Goal: Complete application form

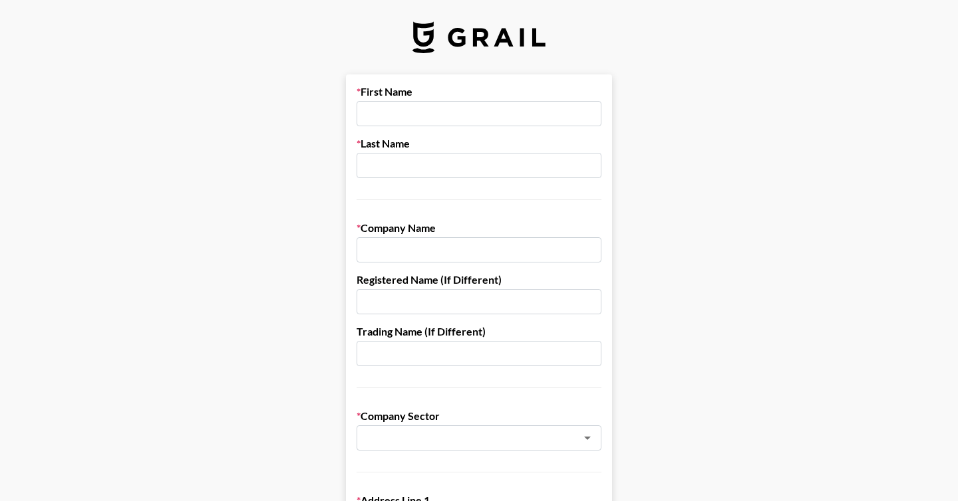
click at [479, 116] on input "text" at bounding box center [478, 113] width 245 height 25
click at [400, 117] on input "text" at bounding box center [478, 113] width 245 height 25
type input "[PERSON_NAME]"
click at [386, 163] on input "text" at bounding box center [478, 165] width 245 height 25
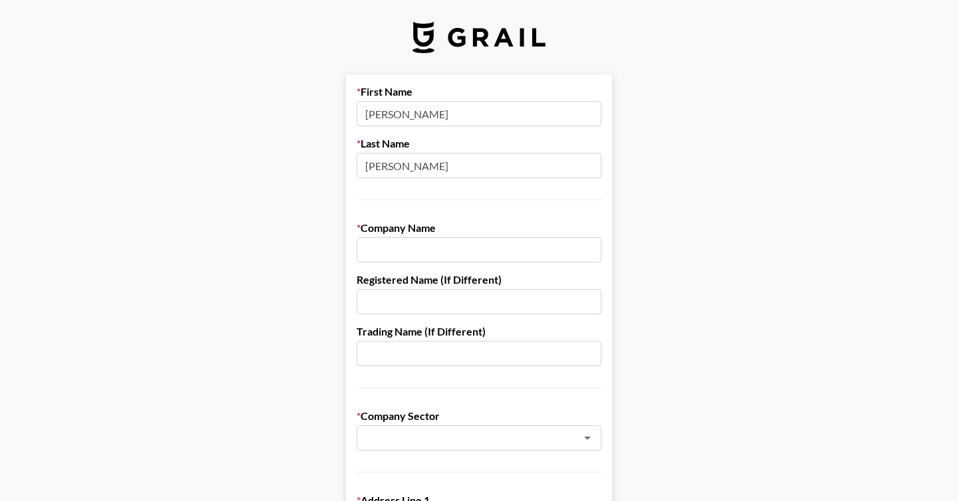
type input "[PERSON_NAME]"
click at [371, 251] on input "text" at bounding box center [478, 249] width 245 height 25
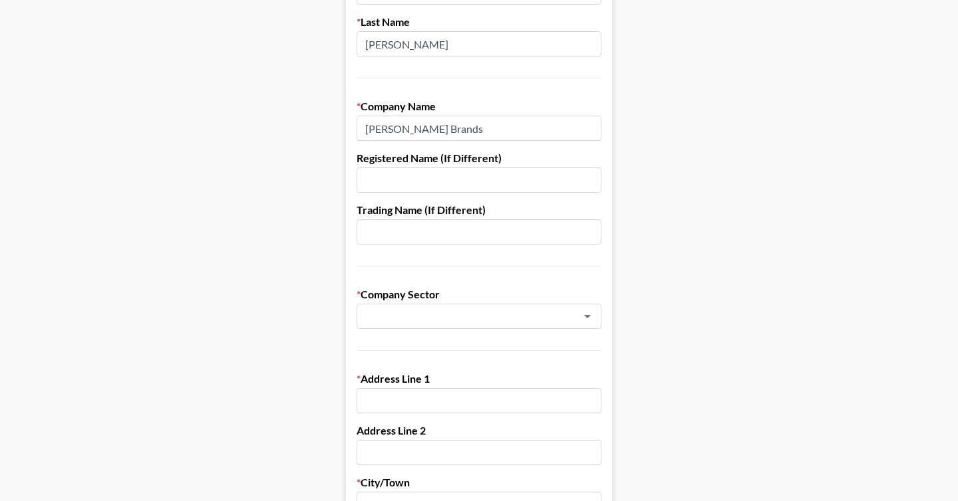
scroll to position [123, 0]
type input "[PERSON_NAME] Brands"
click at [416, 321] on input "text" at bounding box center [461, 315] width 194 height 15
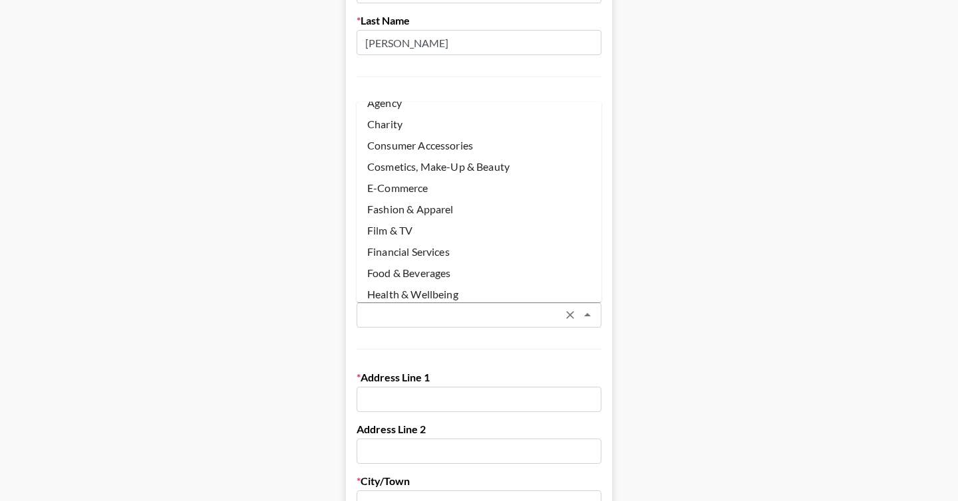
scroll to position [21, 0]
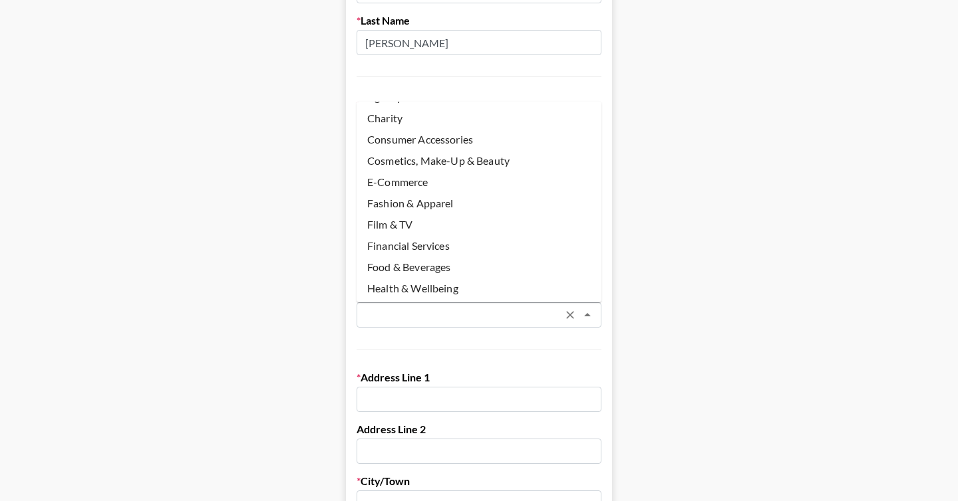
click at [461, 160] on li "Cosmetics, Make-Up & Beauty" at bounding box center [478, 160] width 245 height 21
type input "Cosmetics, Make-Up & Beauty"
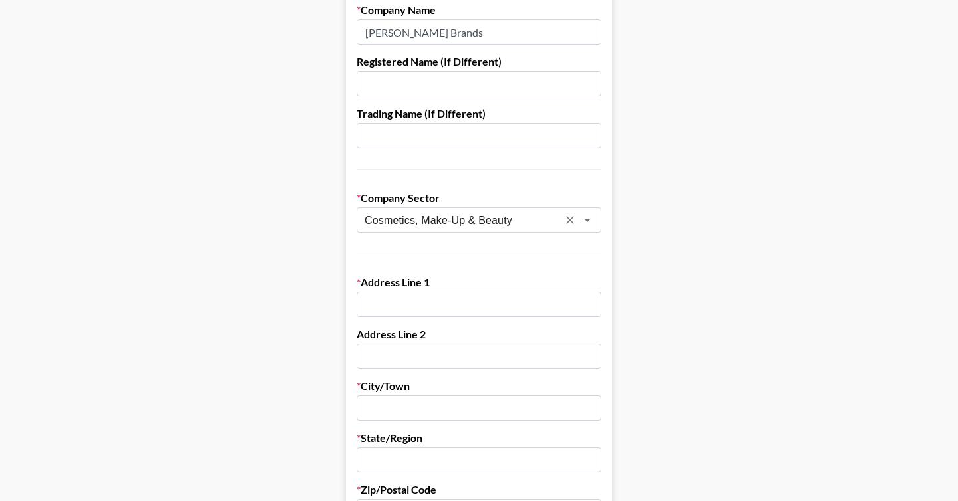
scroll to position [237, 0]
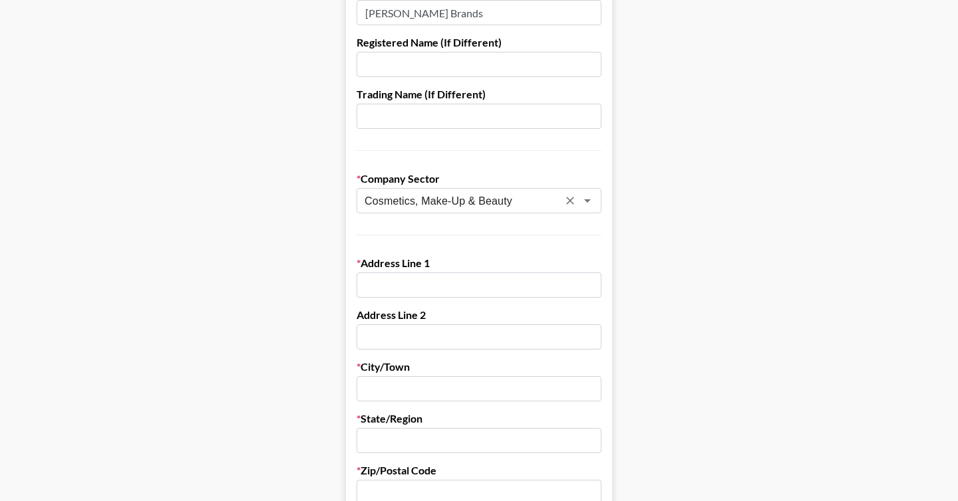
click at [439, 287] on input "text" at bounding box center [478, 285] width 245 height 25
type input "[STREET_ADDRESS]"
click at [421, 392] on input "text" at bounding box center [478, 388] width 245 height 25
type input "Wilton"
click at [414, 444] on input "text" at bounding box center [478, 440] width 245 height 25
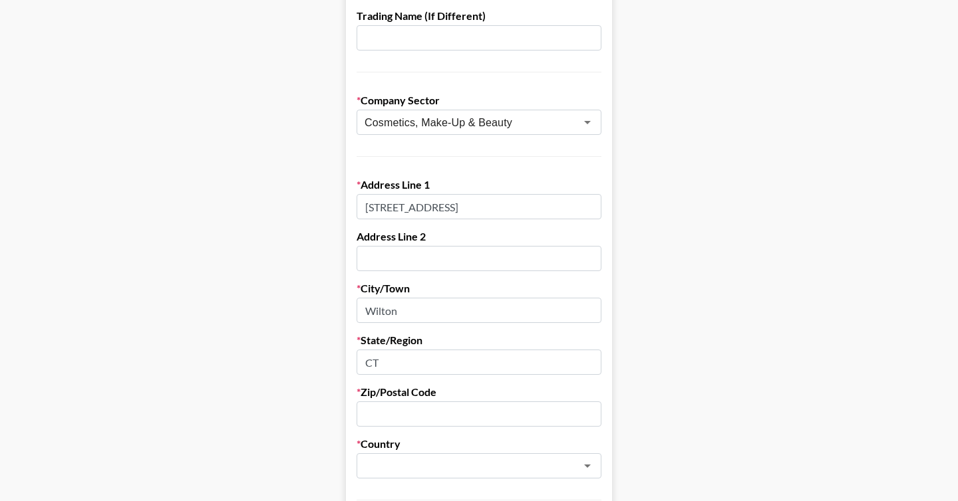
scroll to position [323, 0]
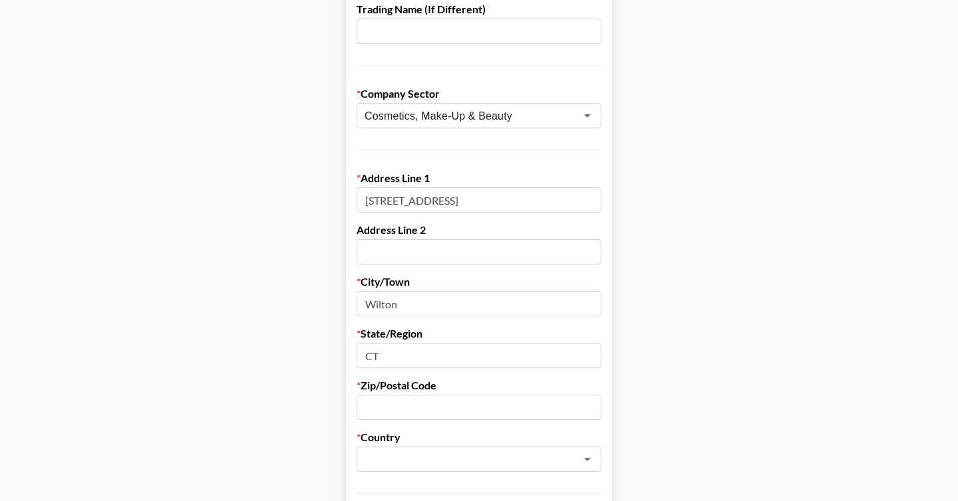
type input "CT"
click at [450, 402] on input "text" at bounding box center [478, 407] width 245 height 25
paste input "06897"
type input "06897"
click at [392, 244] on input "text" at bounding box center [478, 251] width 245 height 25
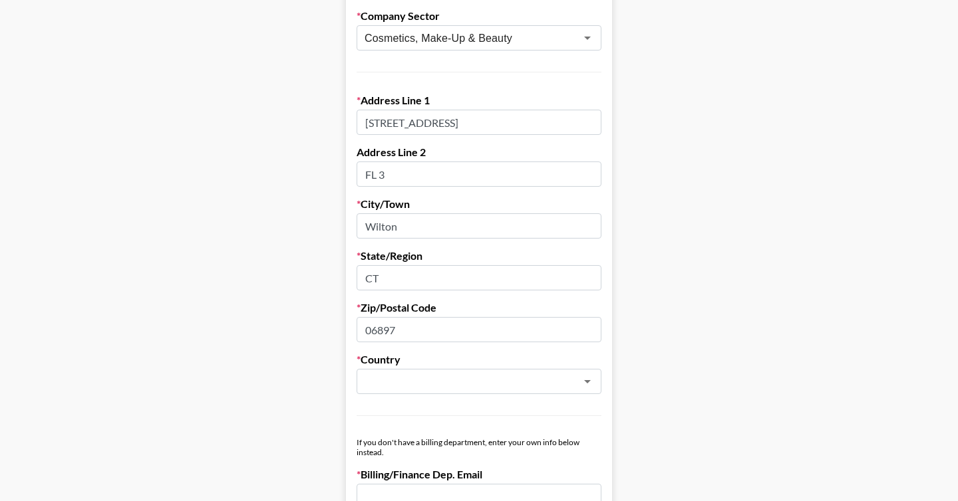
scroll to position [416, 0]
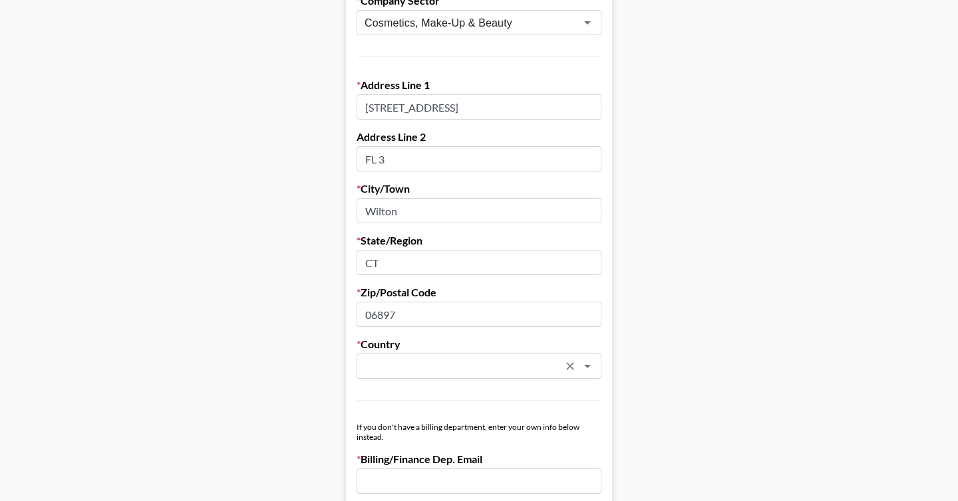
type input "FL 3"
click at [408, 365] on input "text" at bounding box center [461, 366] width 194 height 15
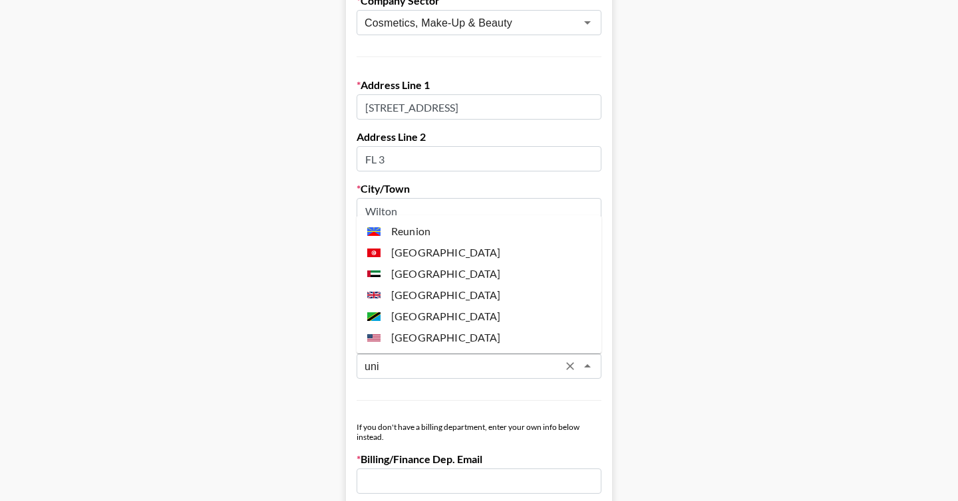
scroll to position [0, 0]
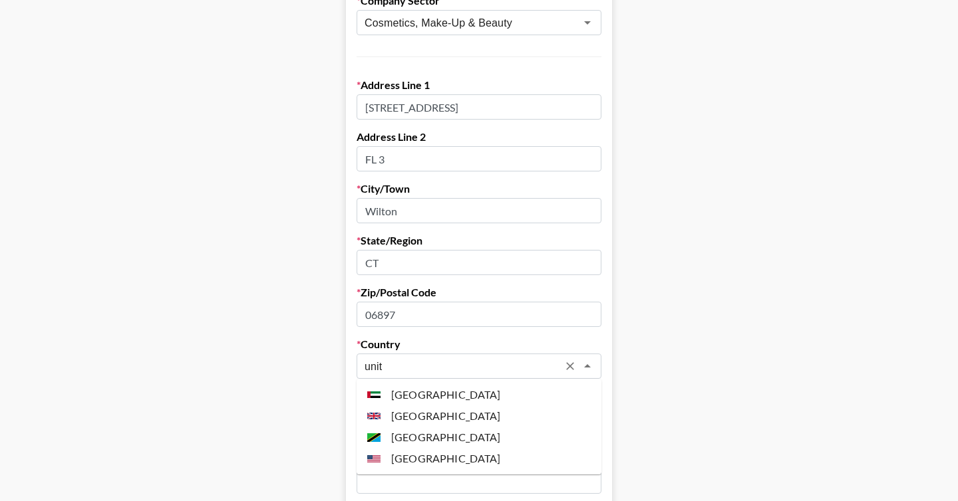
click at [414, 459] on li "[GEOGRAPHIC_DATA]" at bounding box center [478, 458] width 245 height 21
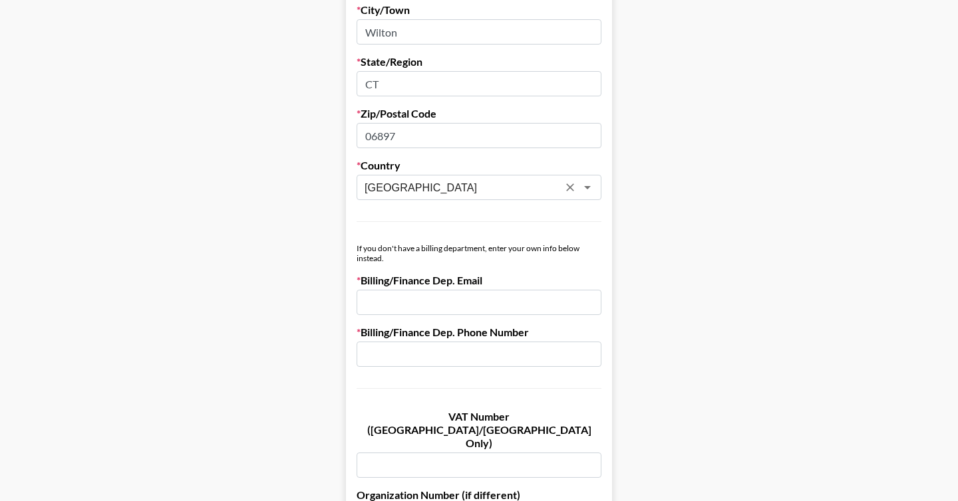
scroll to position [597, 0]
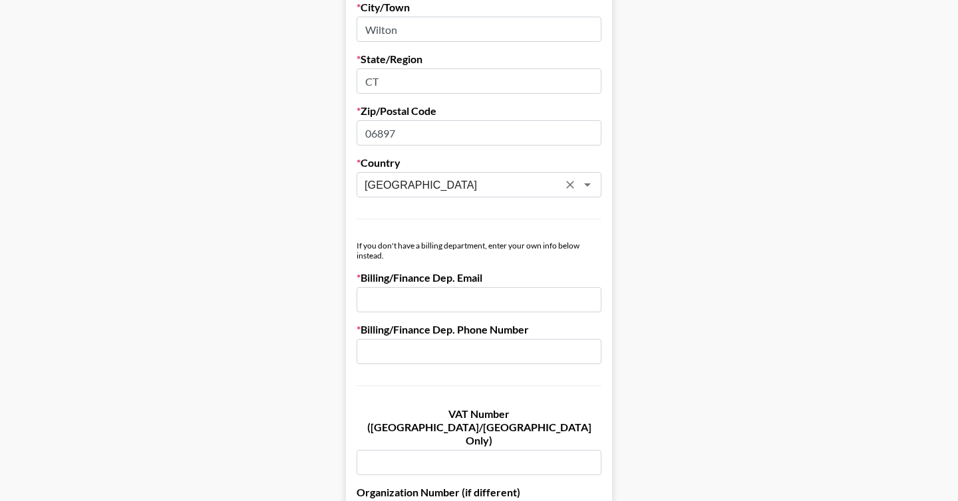
type input "[GEOGRAPHIC_DATA]"
click at [434, 299] on input "email" at bounding box center [478, 299] width 245 height 25
type input "[EMAIL_ADDRESS][DOMAIN_NAME]"
click at [402, 354] on input "text" at bounding box center [478, 351] width 245 height 25
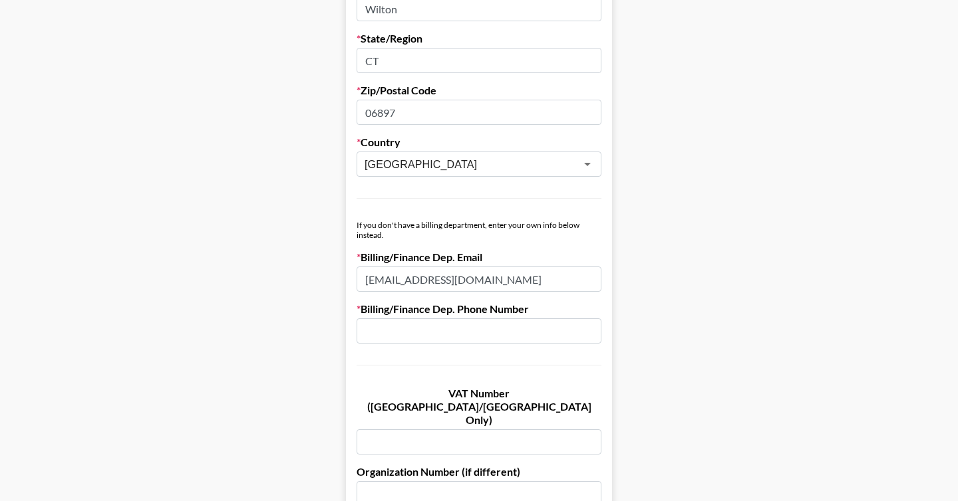
scroll to position [620, 0]
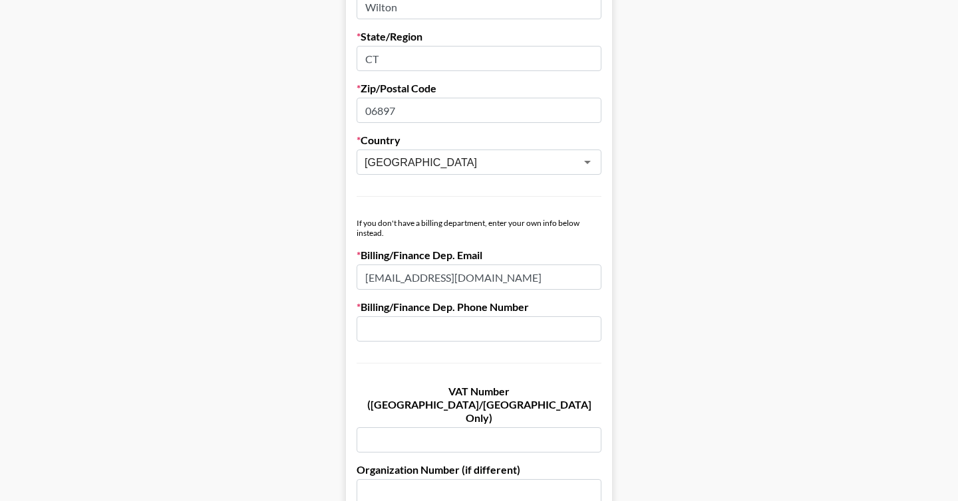
paste input "[PHONE_NUMBER]"
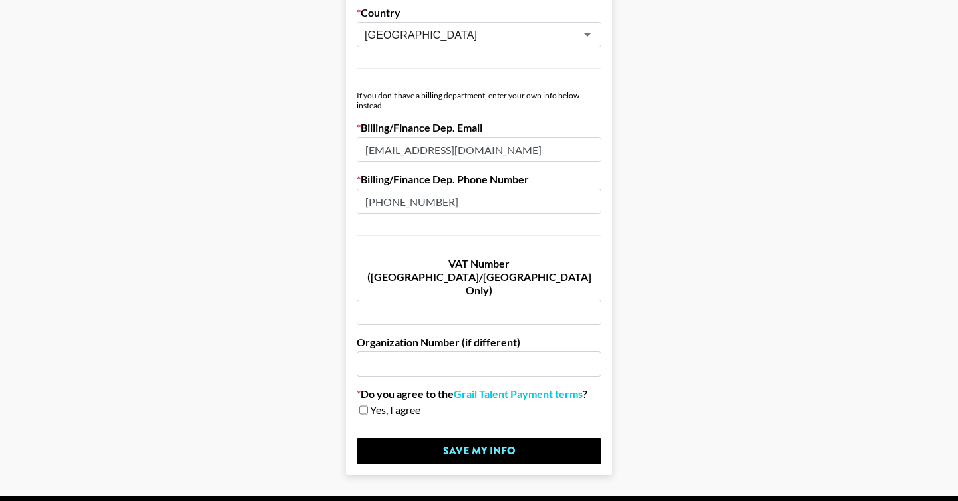
scroll to position [769, 0]
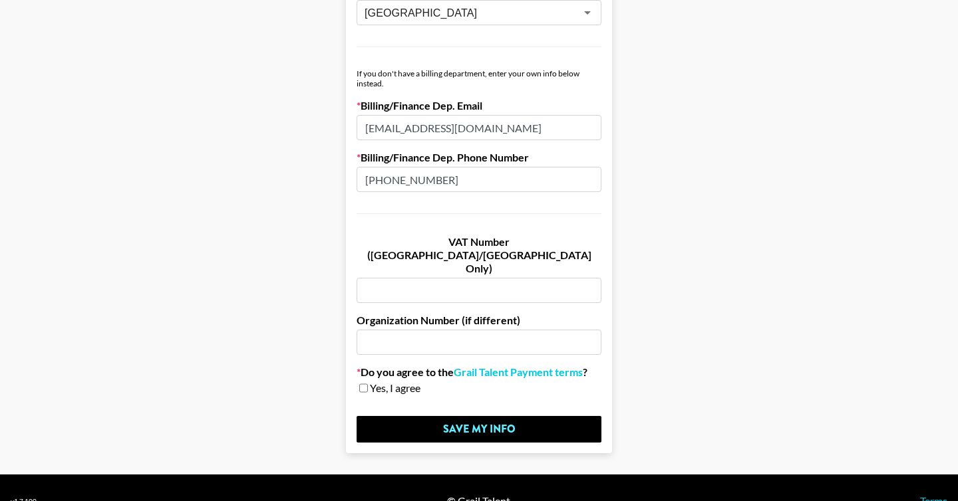
type input "[PHONE_NUMBER]"
click at [362, 384] on input "checkbox" at bounding box center [363, 388] width 9 height 9
checkbox input "true"
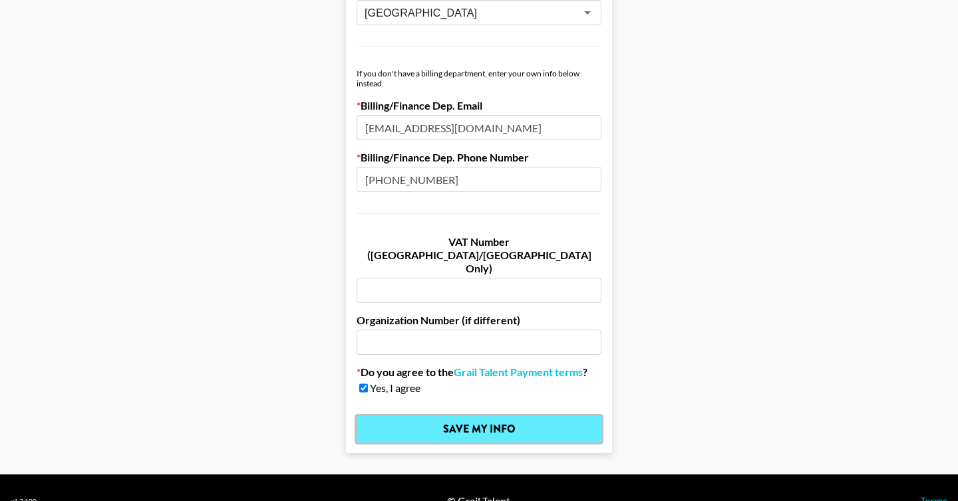
click at [420, 416] on input "Save My Info" at bounding box center [478, 429] width 245 height 27
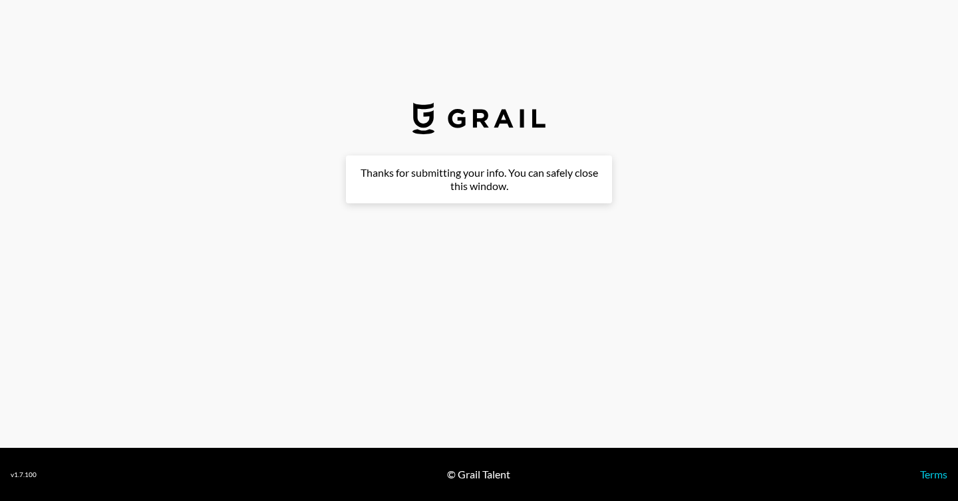
scroll to position [0, 0]
